Goal: Task Accomplishment & Management: Manage account settings

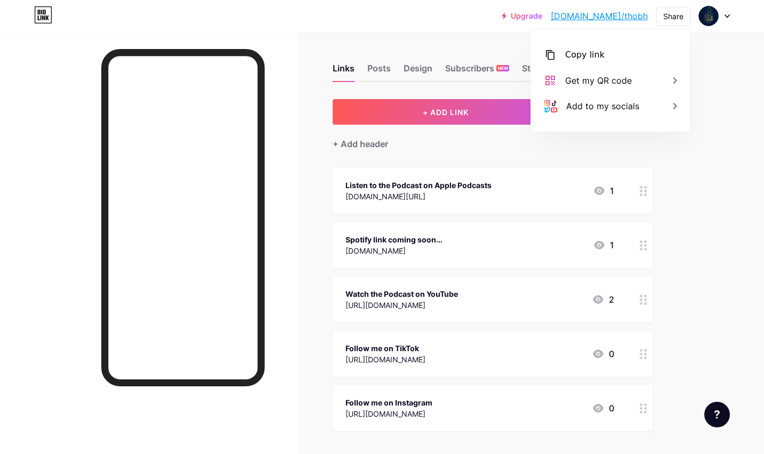
click at [422, 43] on div "Links Posts Design Subscribers NEW Stats Settings + ADD LINK + ADD EMBED + Add …" at bounding box center [349, 310] width 698 height 556
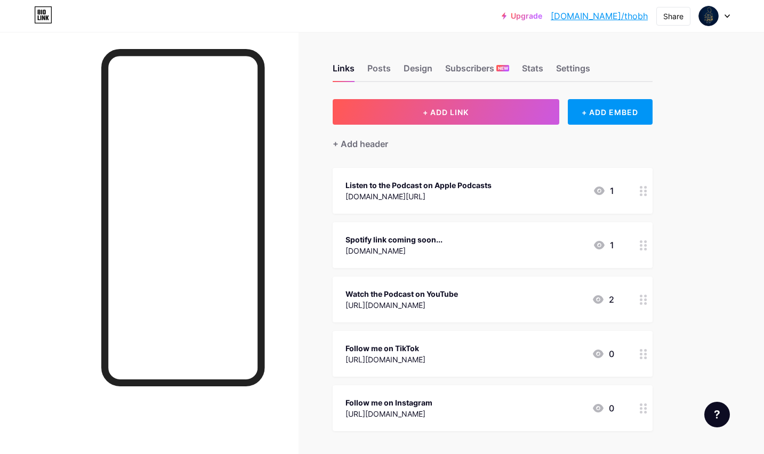
click at [393, 234] on div "Spotify link coming soon..." at bounding box center [394, 239] width 97 height 11
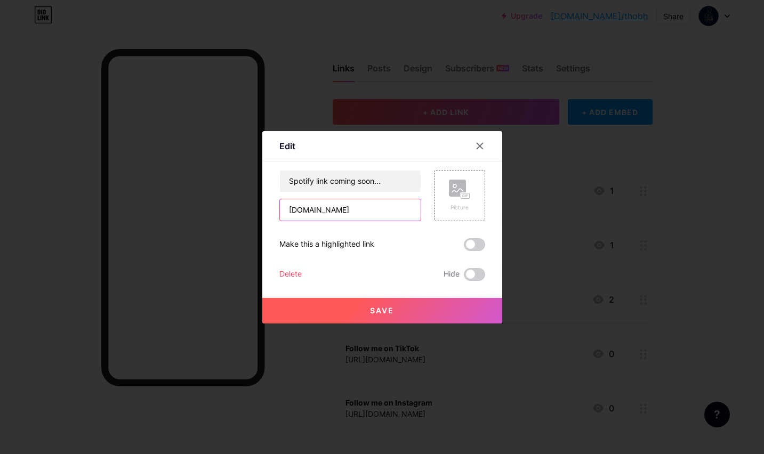
drag, startPoint x: 342, startPoint y: 205, endPoint x: 357, endPoint y: 211, distance: 16.5
click at [357, 211] on input "[DOMAIN_NAME]" at bounding box center [350, 209] width 141 height 21
paste input "[URL][DOMAIN_NAME]"
type input "[URL][DOMAIN_NAME]"
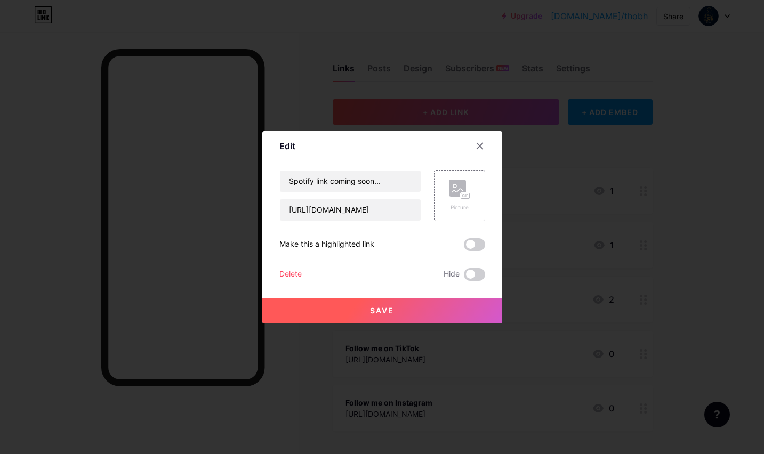
click at [384, 305] on button "Save" at bounding box center [382, 311] width 240 height 26
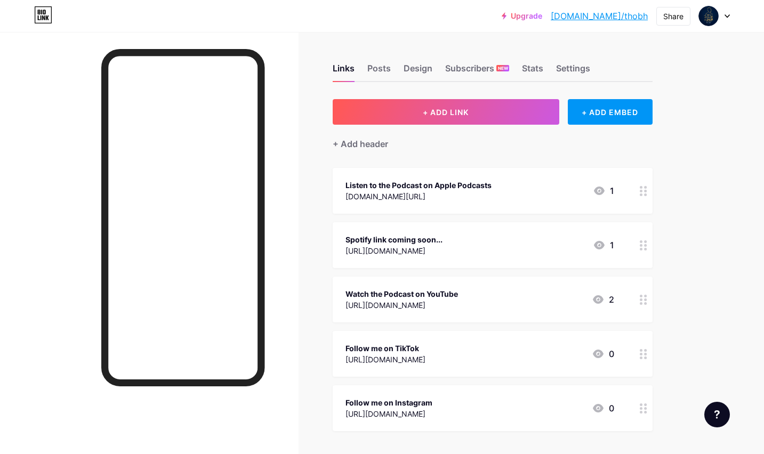
click at [401, 240] on div "Spotify link coming soon..." at bounding box center [394, 239] width 97 height 11
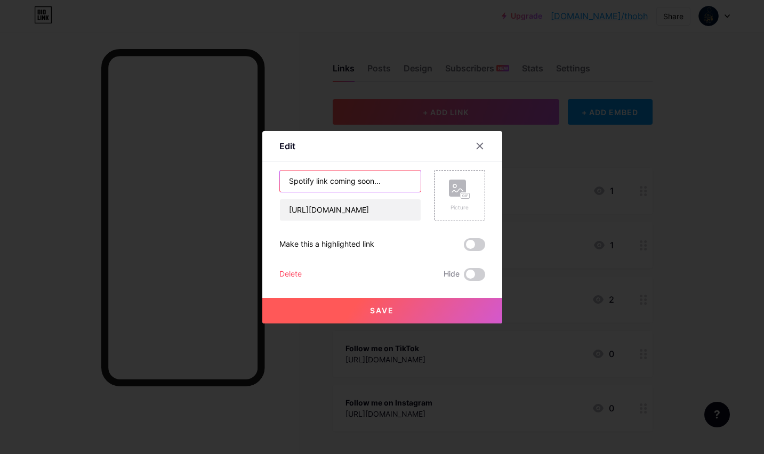
drag, startPoint x: 387, startPoint y: 184, endPoint x: 256, endPoint y: 183, distance: 131.2
click at [256, 183] on div "Edit Content YouTube Play YouTube video without leaving your page. ADD Vimeo Pl…" at bounding box center [382, 227] width 764 height 454
type input "Listen on Spotify"
click at [374, 317] on button "Save" at bounding box center [382, 311] width 240 height 26
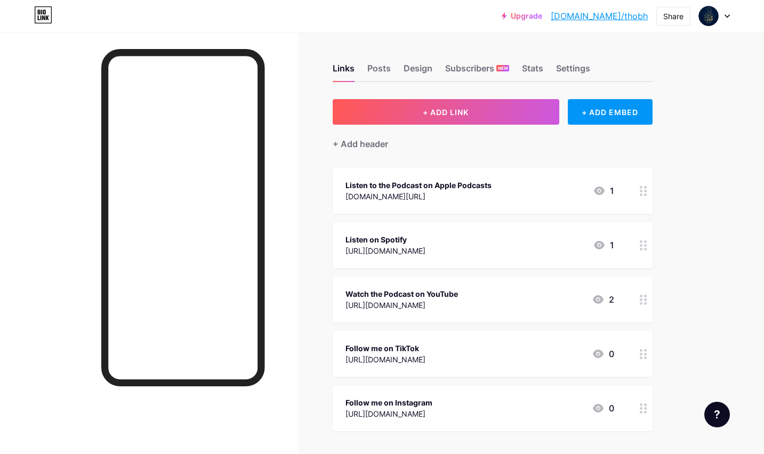
click at [455, 200] on div "[DOMAIN_NAME][URL]" at bounding box center [419, 196] width 146 height 11
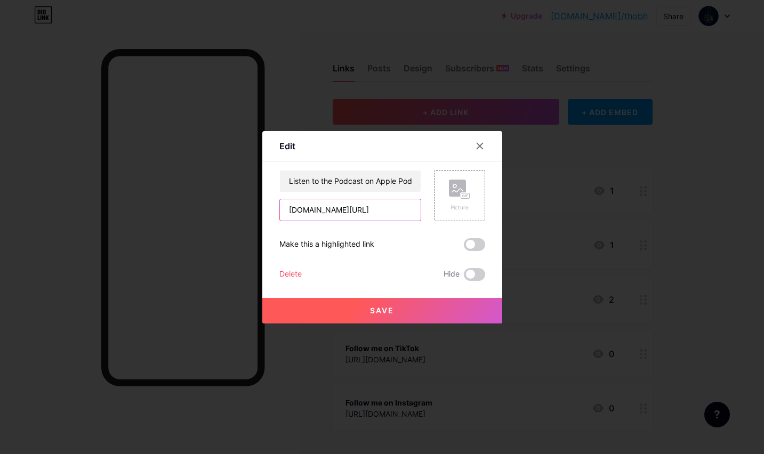
click at [393, 205] on input "[DOMAIN_NAME][URL]" at bounding box center [350, 209] width 141 height 21
paste input "https://"
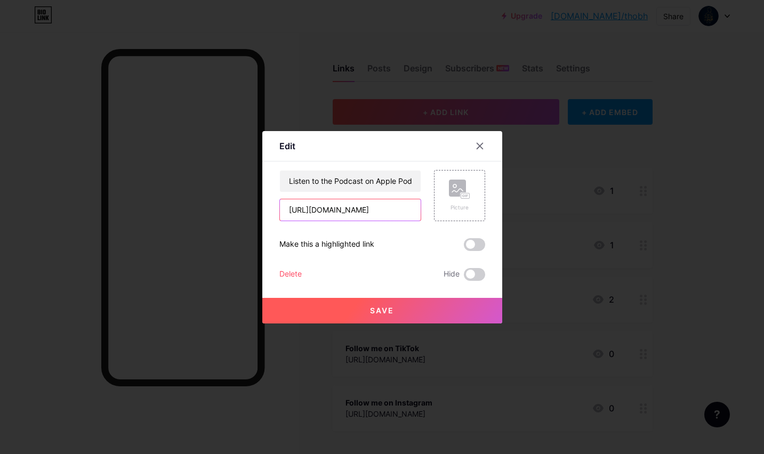
scroll to position [0, 166]
type input "[URL][DOMAIN_NAME]"
click at [399, 310] on button "Save" at bounding box center [382, 311] width 240 height 26
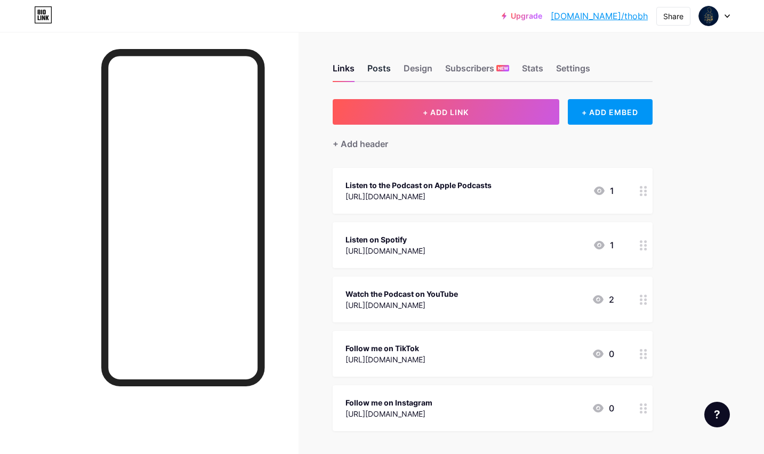
click at [381, 73] on div "Posts" at bounding box center [378, 71] width 23 height 19
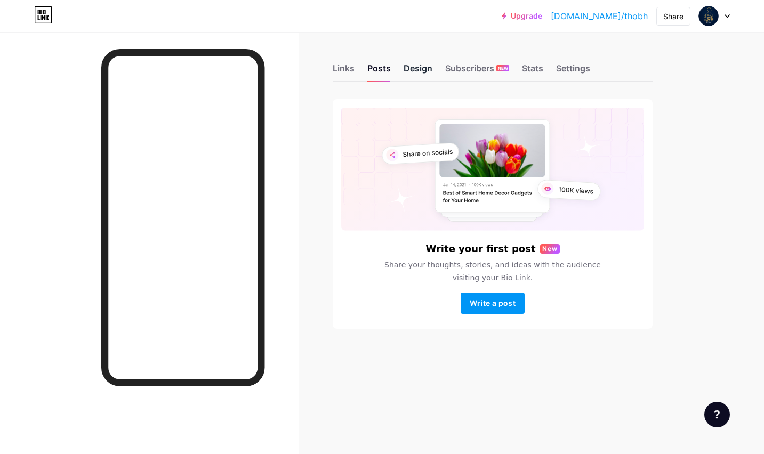
click at [418, 70] on div "Design" at bounding box center [418, 71] width 29 height 19
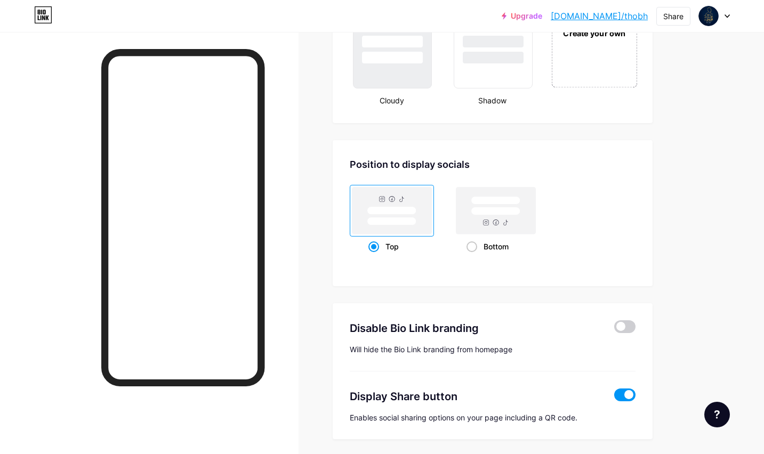
scroll to position [1319, 0]
click at [471, 248] on span at bounding box center [472, 246] width 11 height 11
click at [471, 255] on input "Bottom" at bounding box center [470, 258] width 7 height 7
radio input "true"
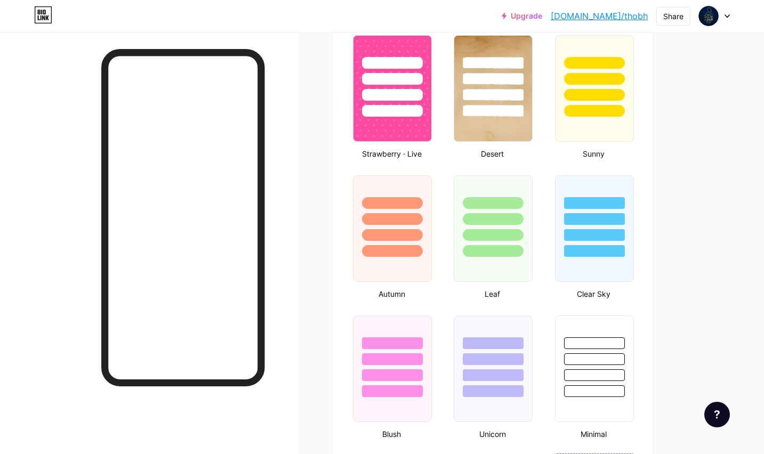
scroll to position [0, 0]
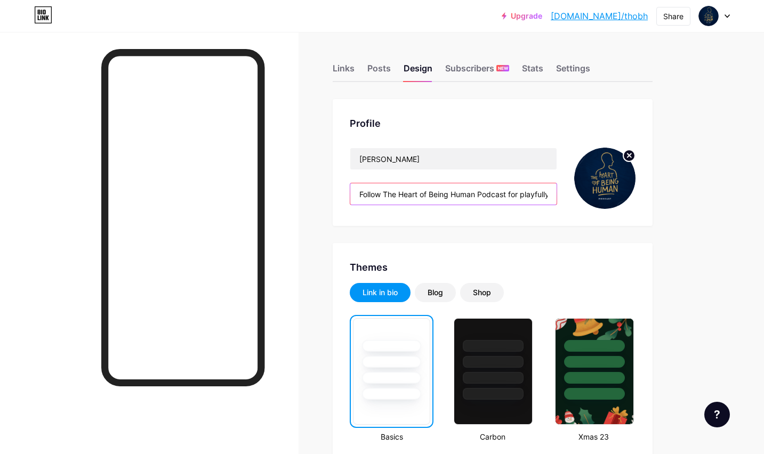
click at [506, 193] on input "Follow The Heart of Being Human Podcast for playfully working on yourself" at bounding box center [453, 193] width 206 height 21
click at [535, 193] on input "Follow The Heart of Being Human Podcast for playfully working on yourself" at bounding box center [453, 193] width 206 height 21
drag, startPoint x: 536, startPoint y: 195, endPoint x: 476, endPoint y: 195, distance: 59.7
click at [476, 195] on input "Follow The Heart of Being Human Podcast for playfully working on yourself" at bounding box center [453, 193] width 206 height 21
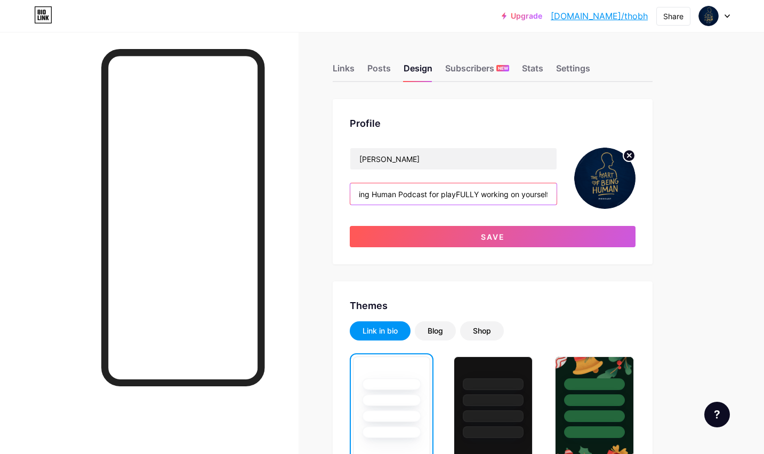
scroll to position [0, 81]
click at [494, 195] on input "Follow The Heart of Being Human Podcast for playFULLY working on yourself" at bounding box center [453, 193] width 206 height 21
click at [500, 194] on input "Follow The Heart of Being Human Podcast for playFULLY working on yourself" at bounding box center [453, 193] width 206 height 21
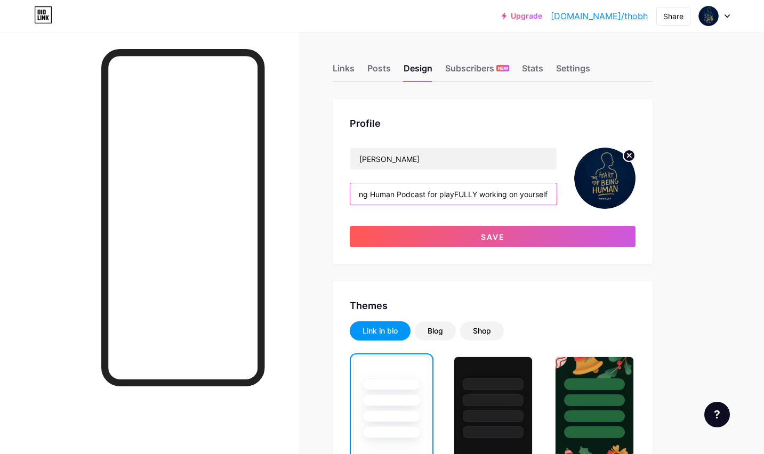
drag, startPoint x: 516, startPoint y: 195, endPoint x: 480, endPoint y: 195, distance: 35.7
click at [480, 195] on input "Follow The Heart of Being Human Podcast for playFULLY working on yourself" at bounding box center [453, 193] width 206 height 21
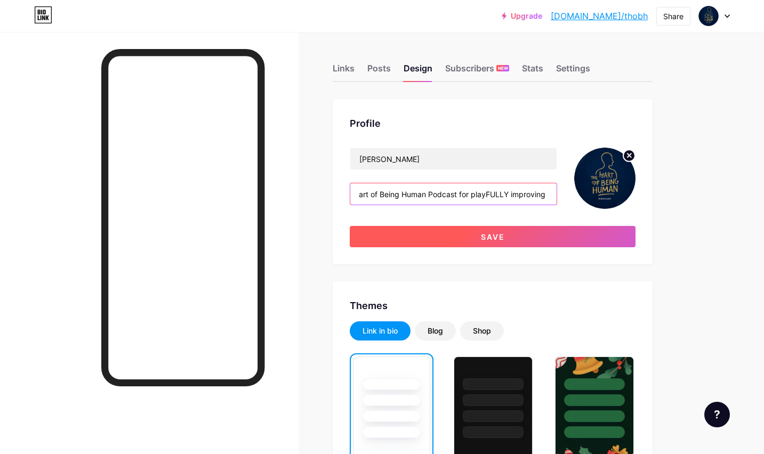
type input "Follow The Heart of Being Human Podcast for playFULLY improving yourself"
click at [483, 236] on span "Save" at bounding box center [493, 237] width 24 height 9
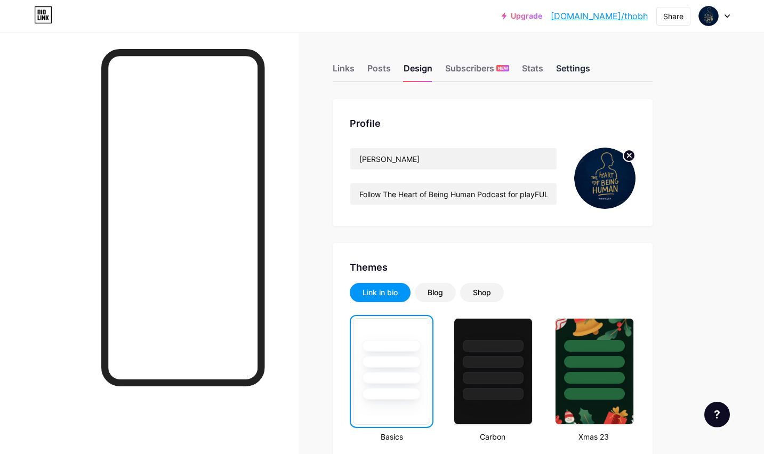
click at [573, 68] on div "Settings" at bounding box center [573, 71] width 34 height 19
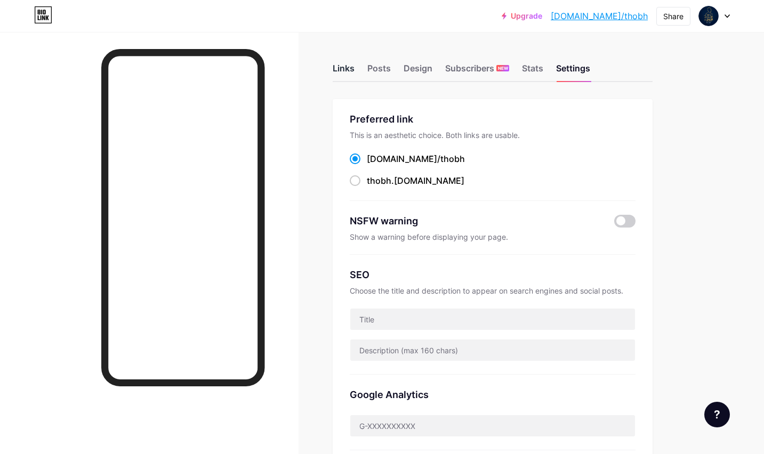
click at [347, 67] on div "Links" at bounding box center [344, 71] width 22 height 19
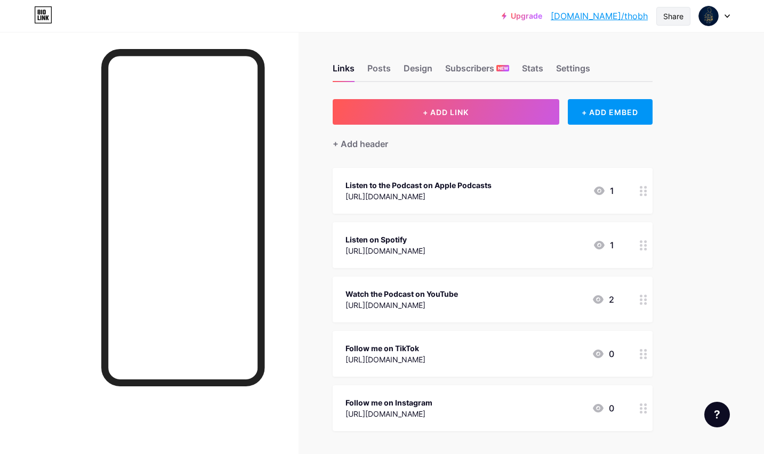
click at [682, 20] on div "Share" at bounding box center [673, 16] width 20 height 11
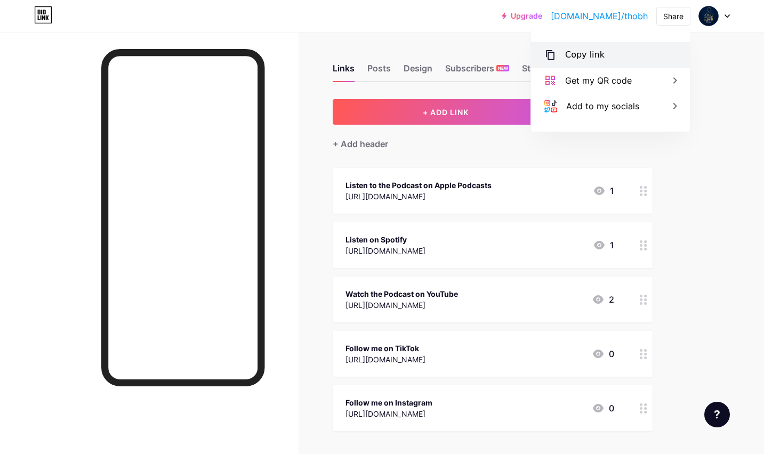
click at [650, 53] on div "Copy link" at bounding box center [610, 55] width 159 height 26
